Goal: Navigation & Orientation: Find specific page/section

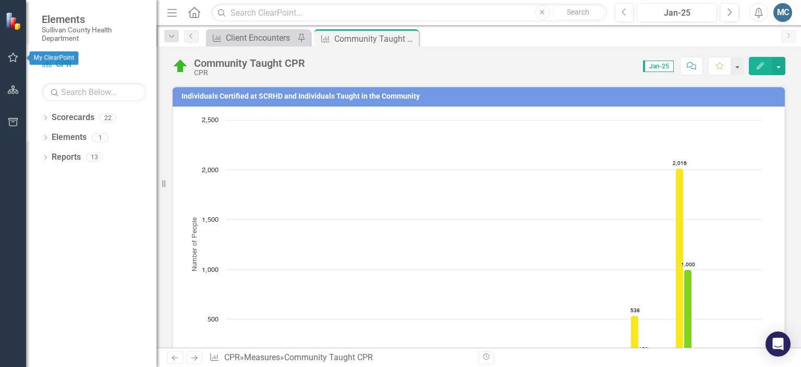
click at [8, 54] on icon "button" at bounding box center [13, 57] width 11 height 8
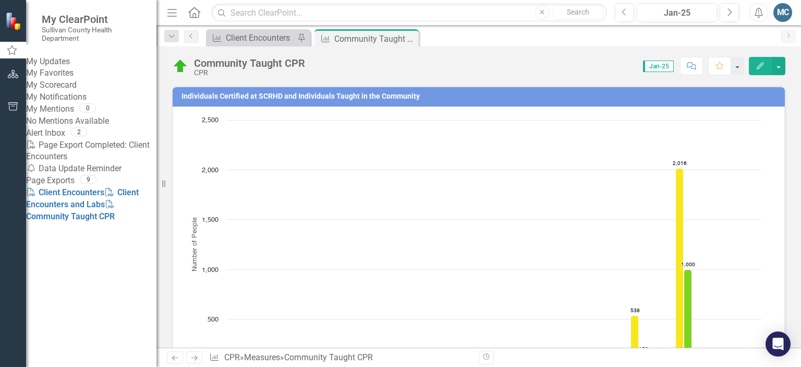
click at [78, 66] on link "My Updates" at bounding box center [91, 62] width 130 height 12
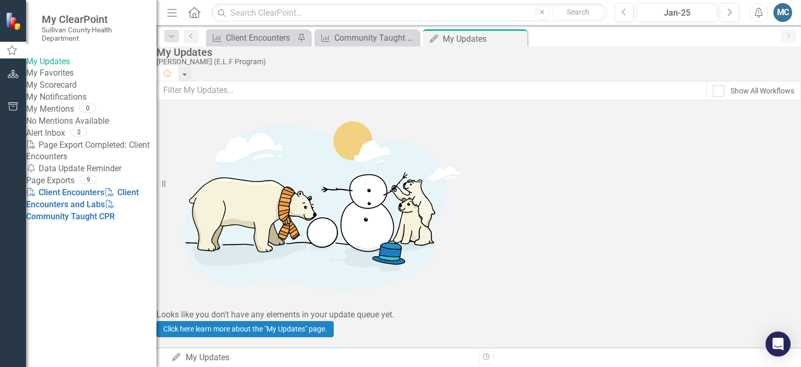
click at [78, 66] on link "My Updates" at bounding box center [91, 62] width 130 height 12
click at [70, 91] on link "My Scorecard" at bounding box center [91, 85] width 130 height 12
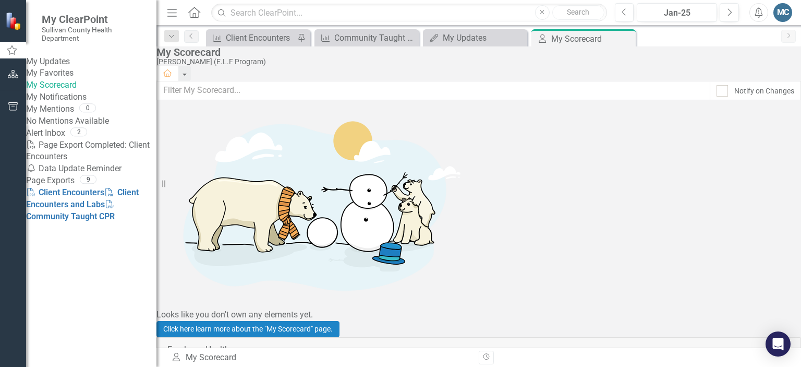
click at [680, 12] on div "Jan-25" at bounding box center [677, 13] width 73 height 13
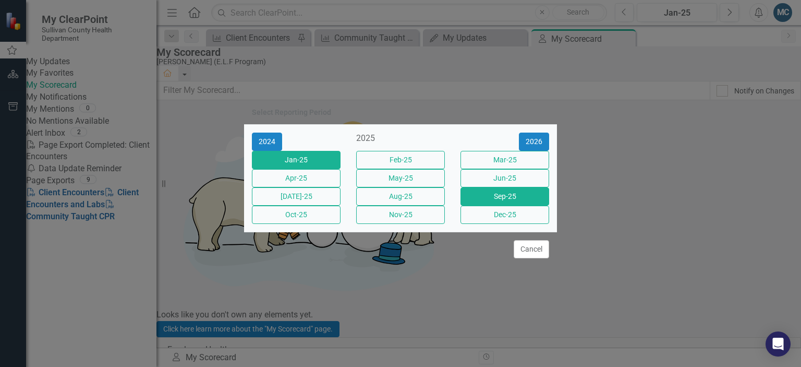
click at [483, 206] on button "Sep-25" at bounding box center [505, 196] width 89 height 18
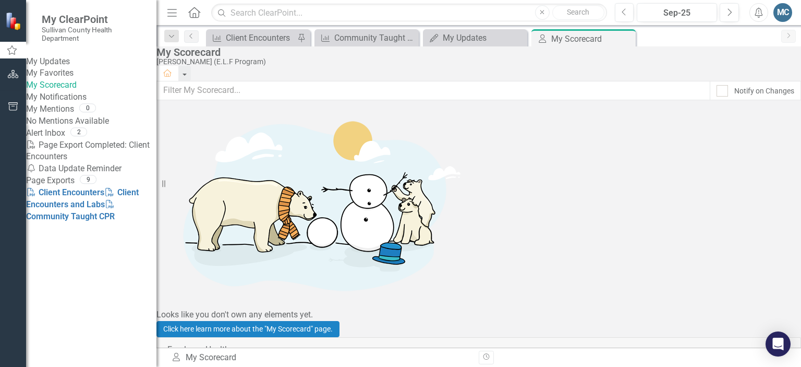
click at [67, 64] on link "My Updates" at bounding box center [91, 62] width 130 height 12
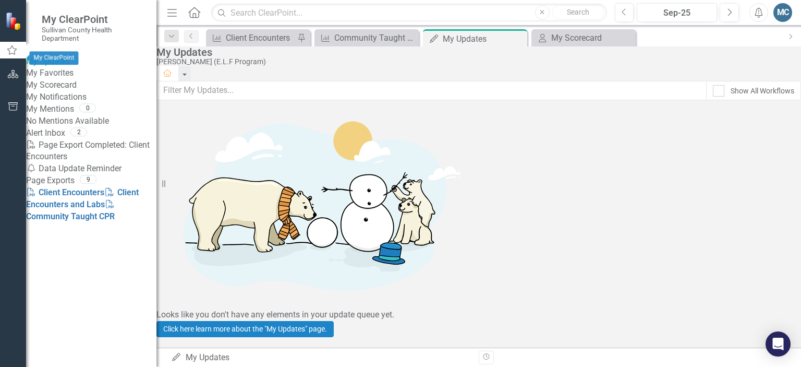
click at [10, 54] on icon "button" at bounding box center [11, 49] width 9 height 9
click at [75, 67] on link "My Updates" at bounding box center [91, 62] width 130 height 12
click at [73, 103] on link "My Notifications" at bounding box center [91, 97] width 130 height 12
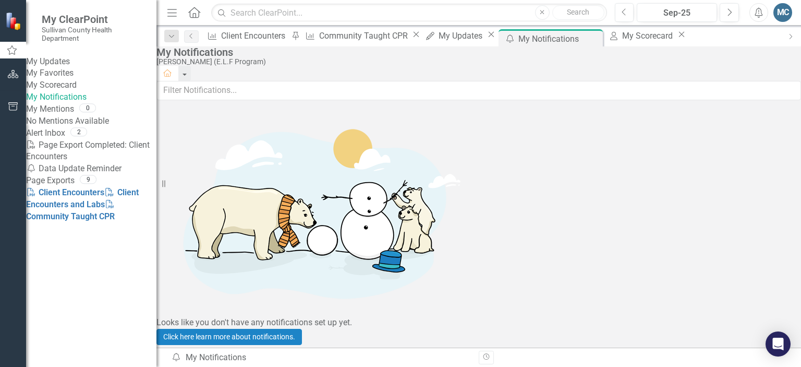
click at [64, 58] on link "My Updates" at bounding box center [91, 62] width 130 height 12
